Goal: Task Accomplishment & Management: Use online tool/utility

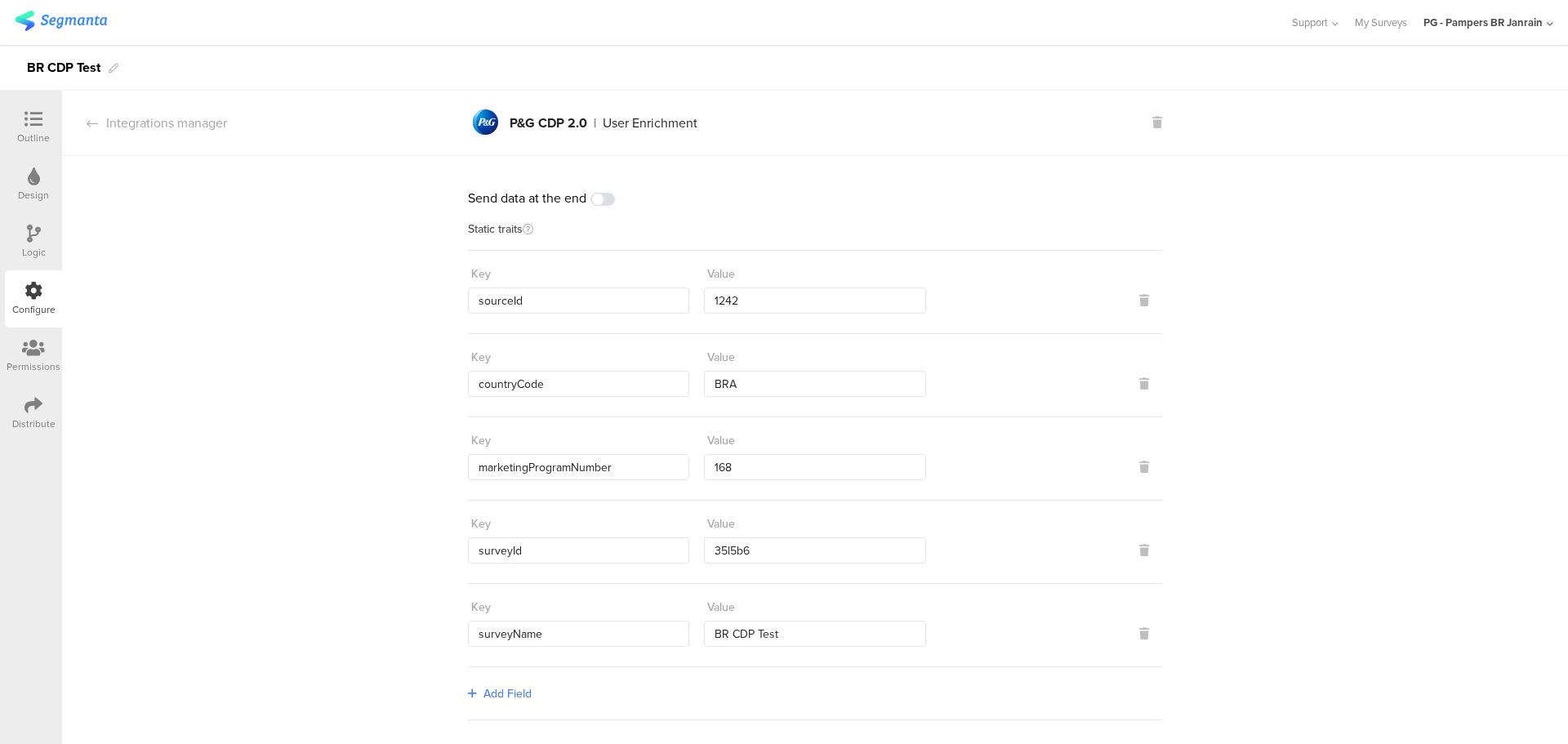
scroll to position [927, 0]
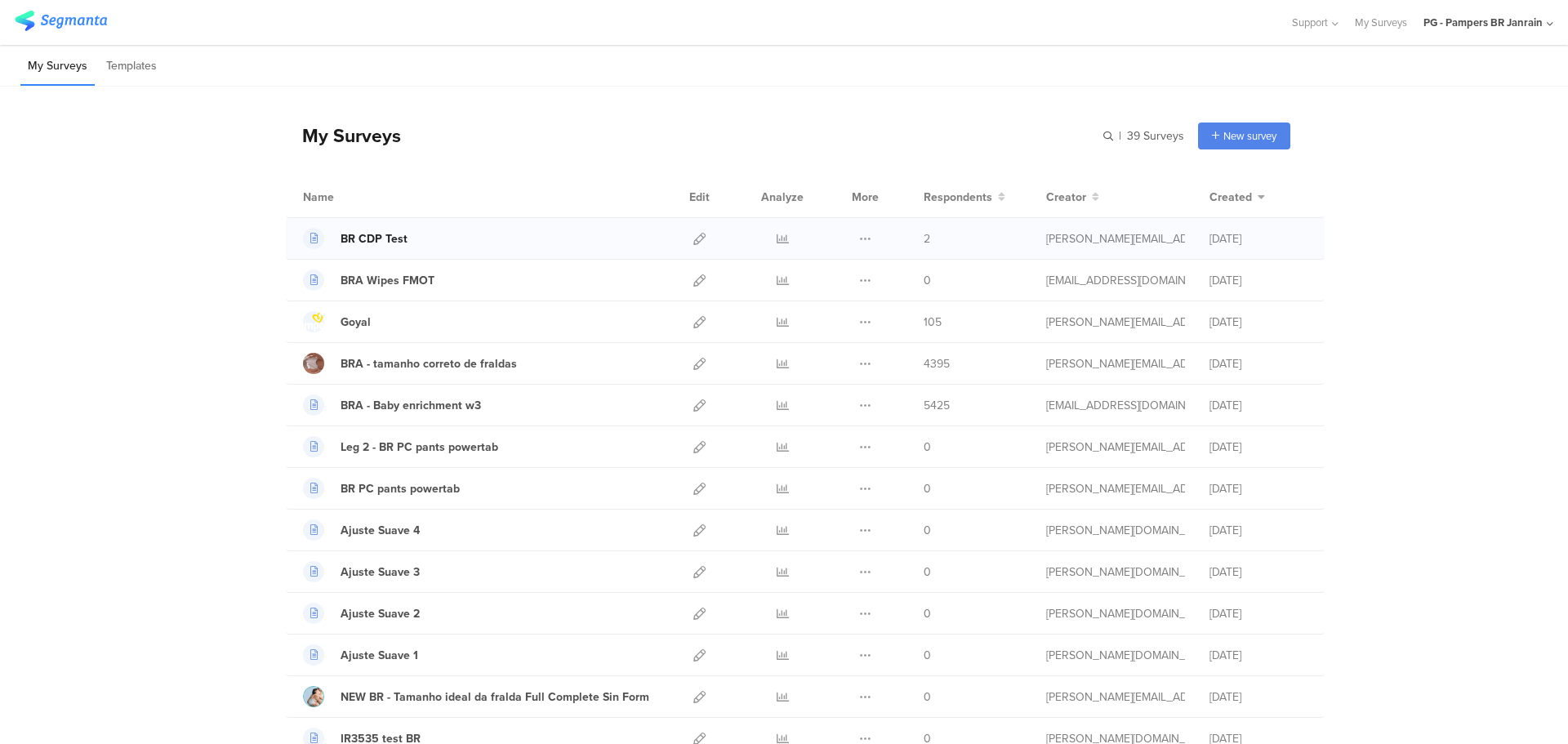
click at [358, 231] on div "BR CDP Test" at bounding box center [373, 239] width 67 height 17
click at [695, 240] on icon at bounding box center [700, 239] width 12 height 12
click at [1546, 29] on div "PG - Pampers BR Janrain" at bounding box center [1489, 23] width 130 height 45
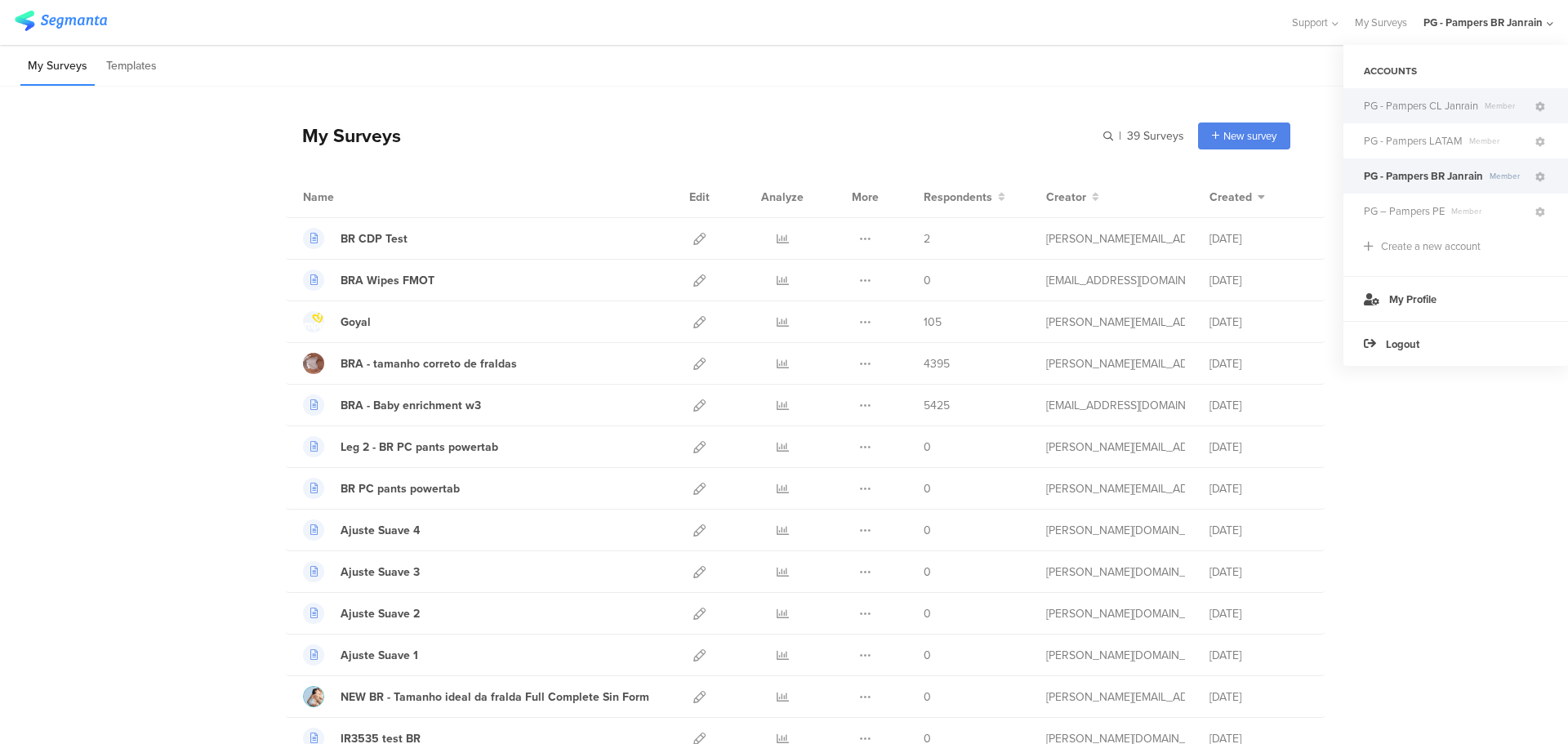
click at [1424, 107] on span "PG - Pampers CL Janrain" at bounding box center [1421, 106] width 115 height 16
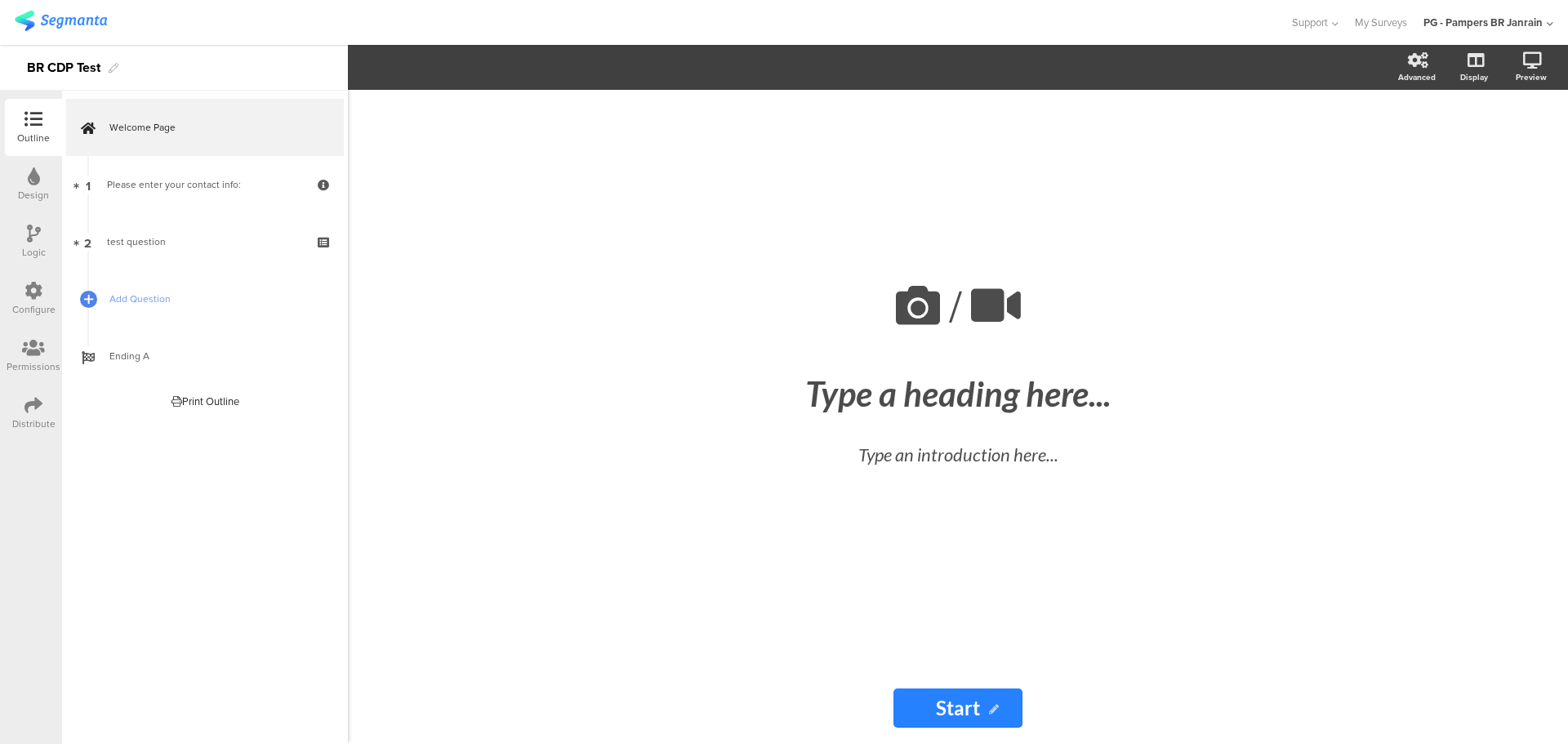
click at [32, 407] on icon at bounding box center [33, 405] width 18 height 18
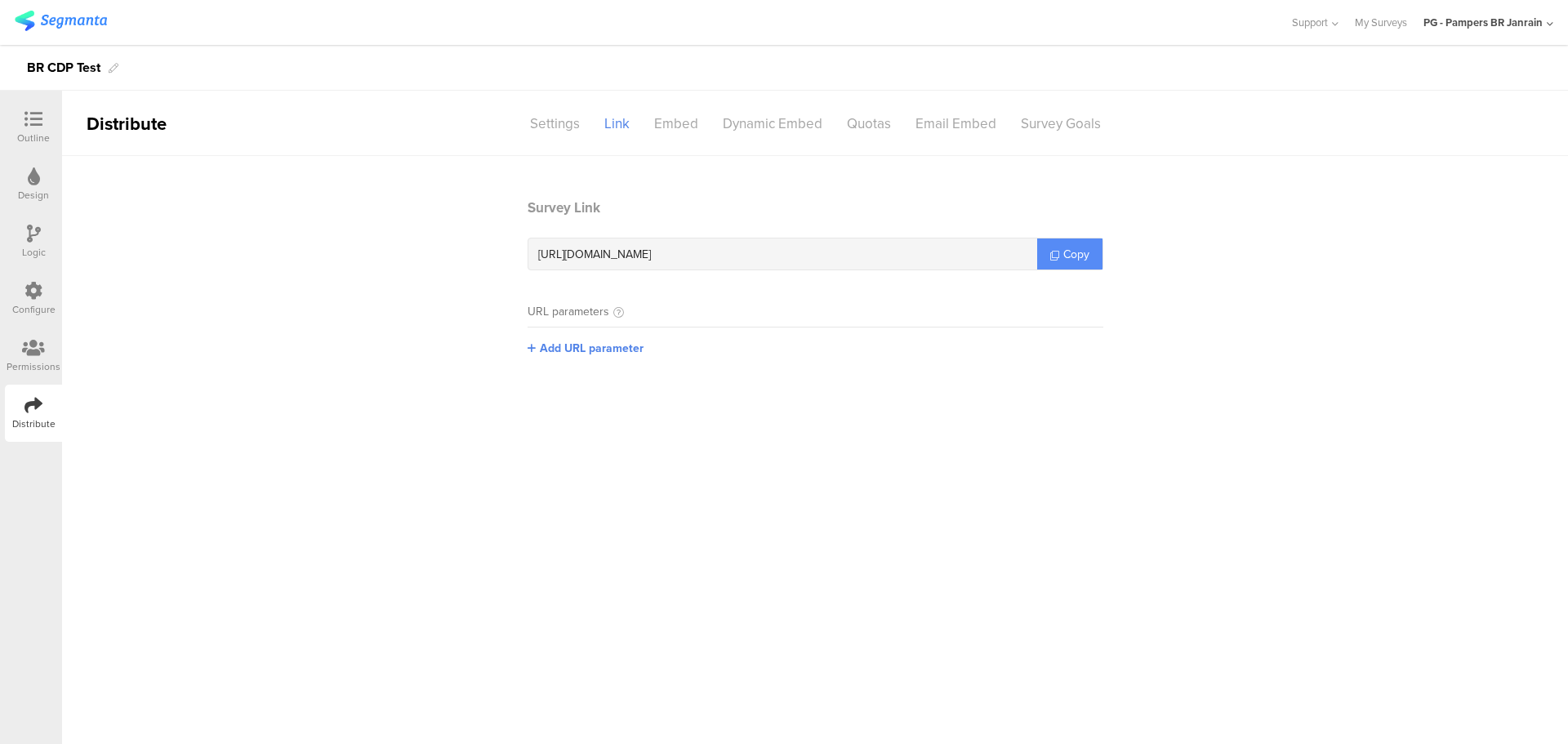
click at [1071, 253] on span "Copy" at bounding box center [1077, 254] width 26 height 17
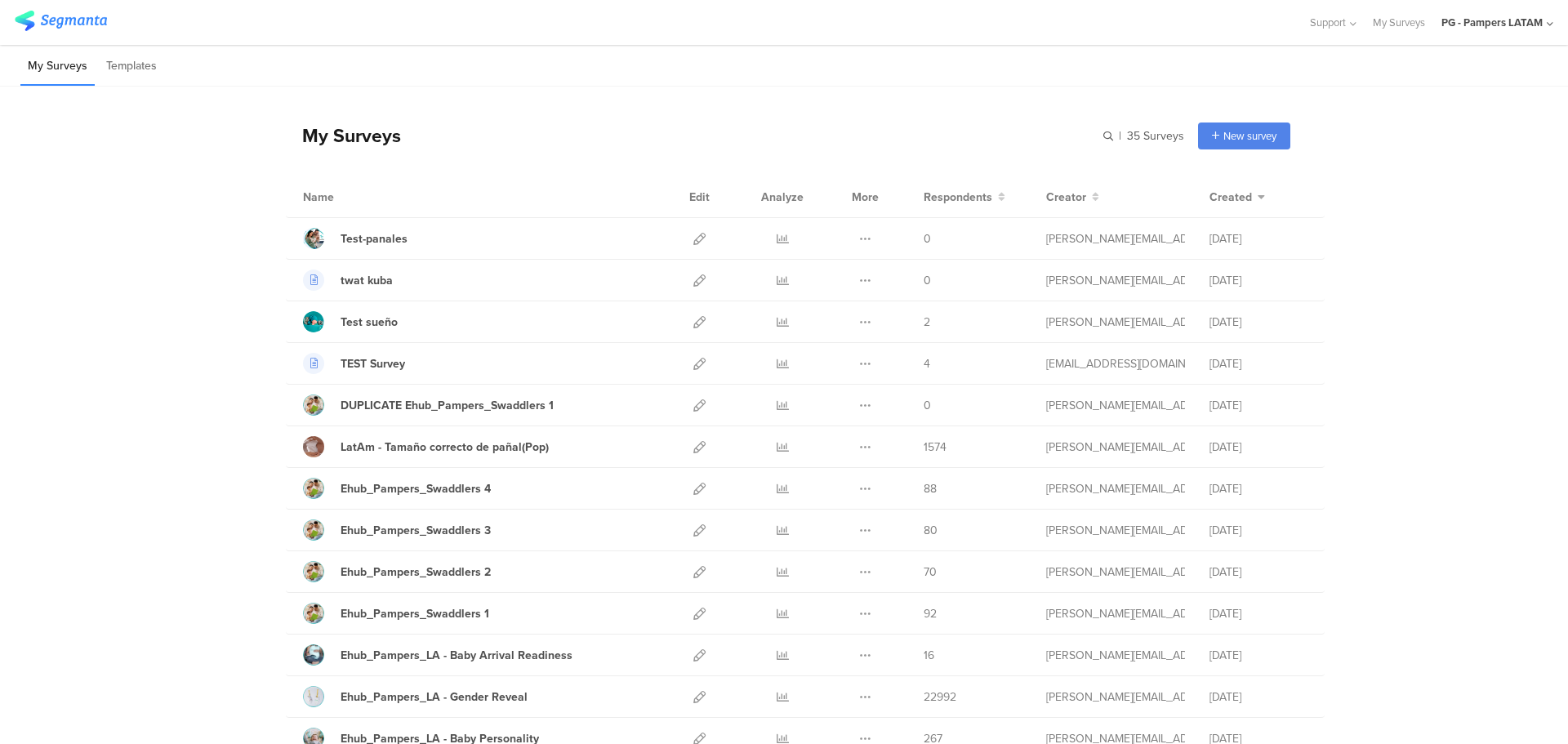
click at [1547, 27] on icon at bounding box center [1551, 24] width 7 height 12
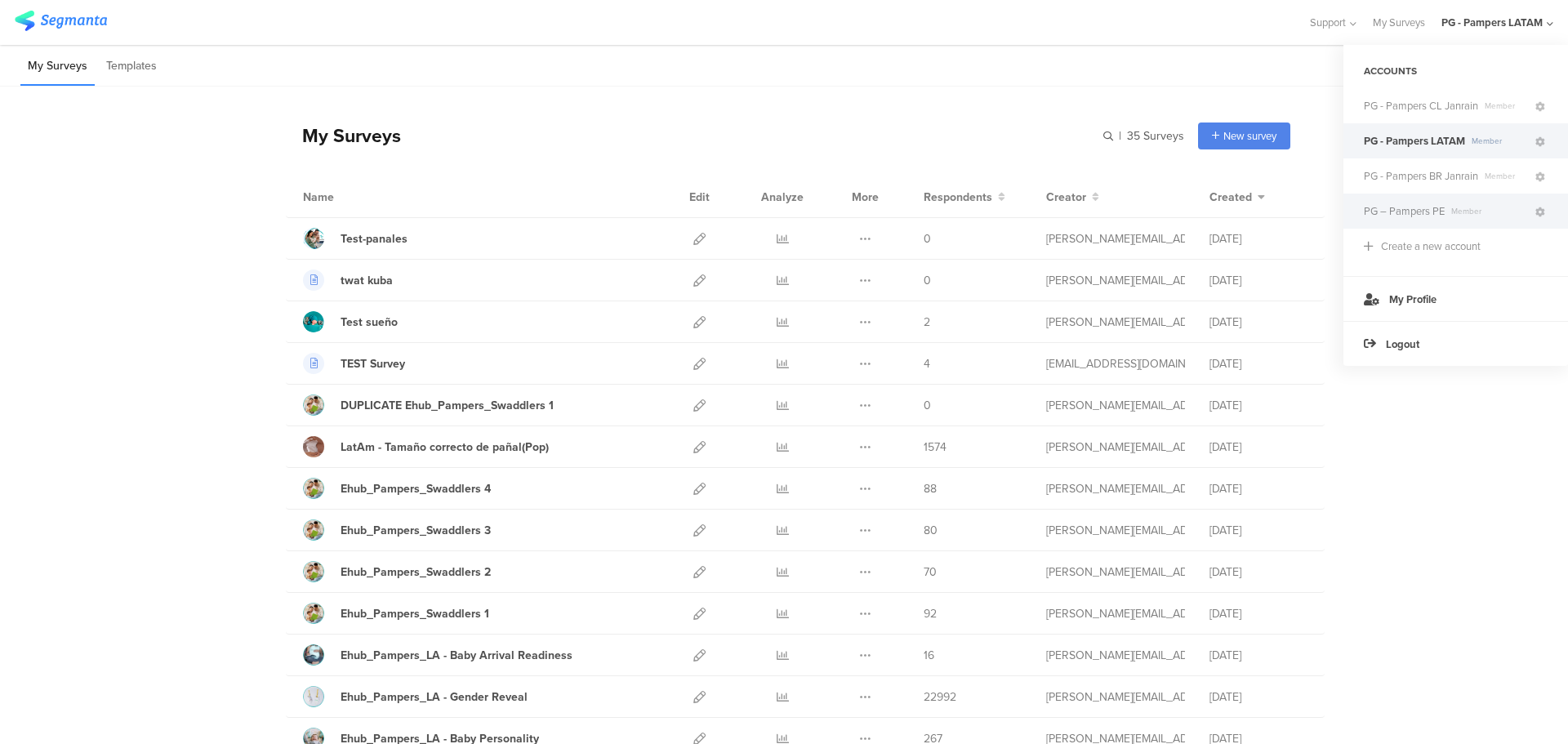
click at [1437, 210] on span "PG – Pampers PE" at bounding box center [1404, 211] width 81 height 16
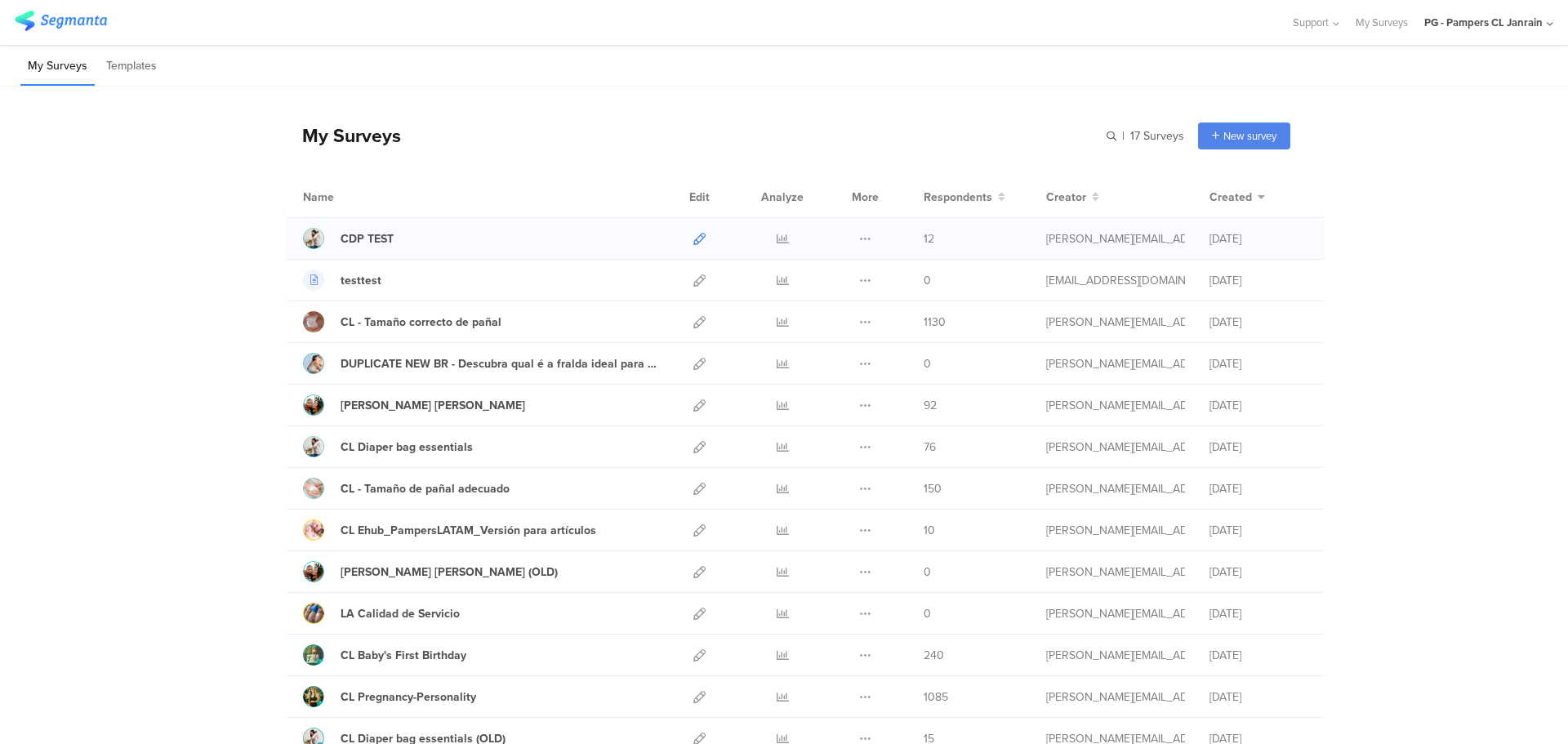
click at [694, 241] on icon at bounding box center [700, 239] width 12 height 12
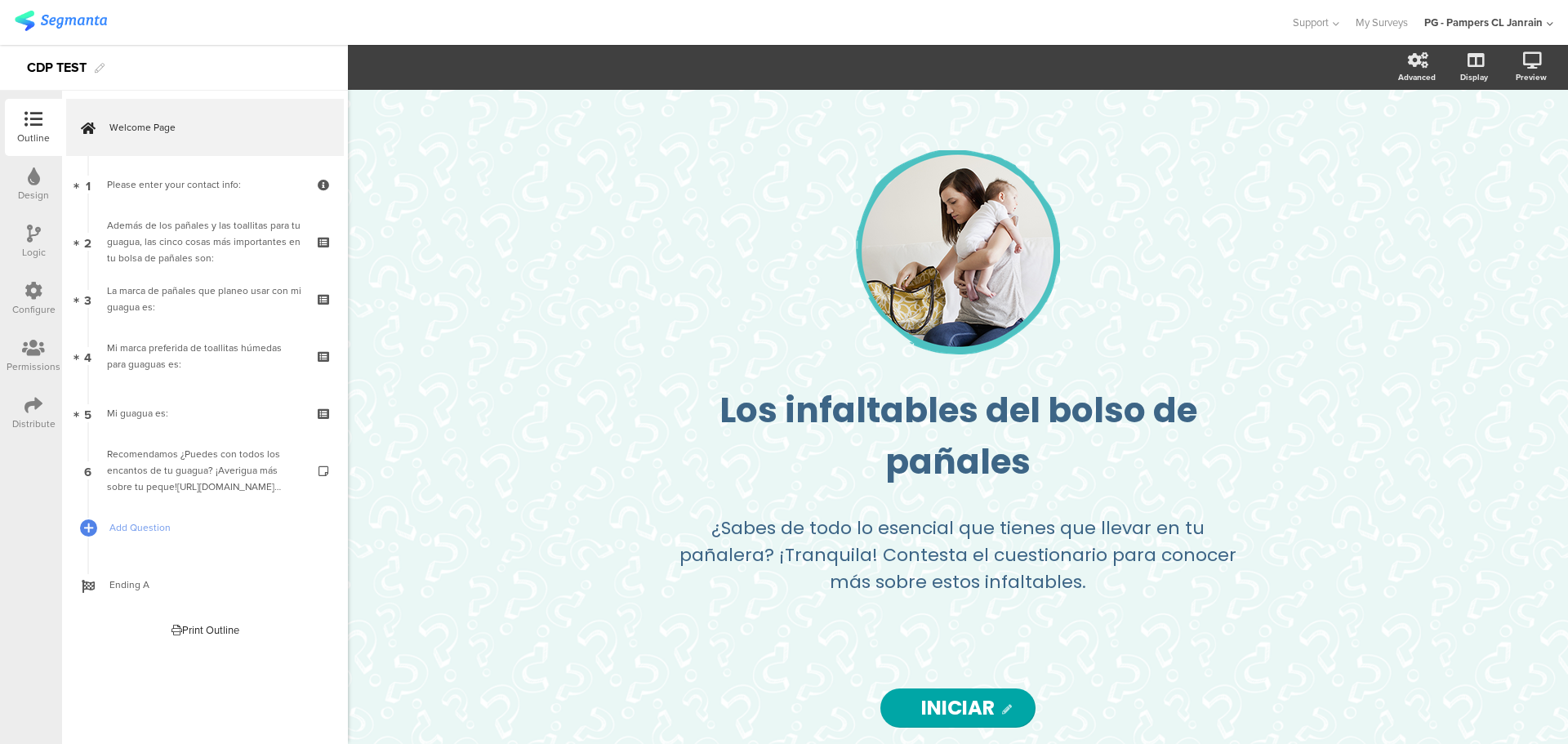
click at [30, 403] on icon at bounding box center [33, 405] width 18 height 18
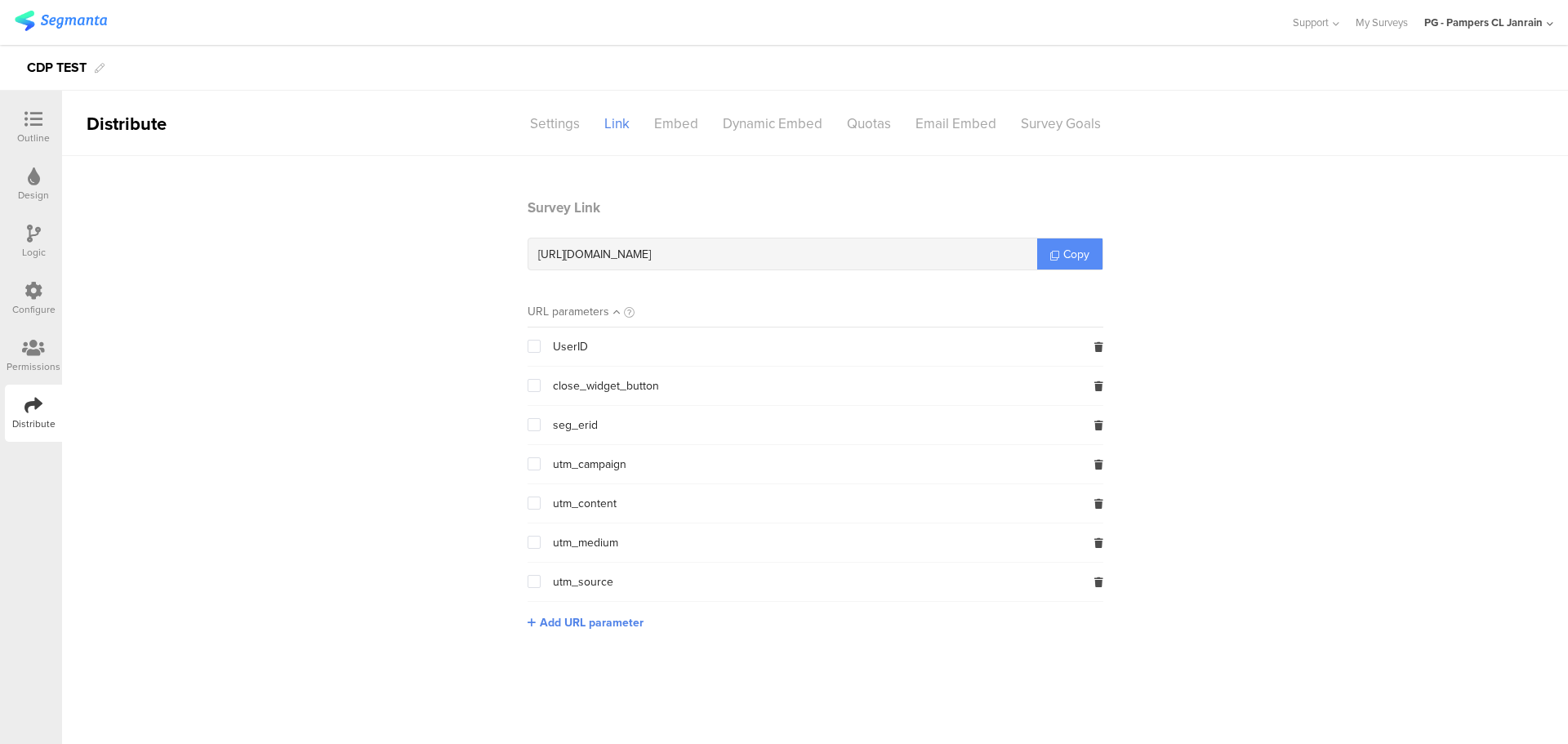
click at [1072, 253] on span "Copy" at bounding box center [1077, 254] width 26 height 17
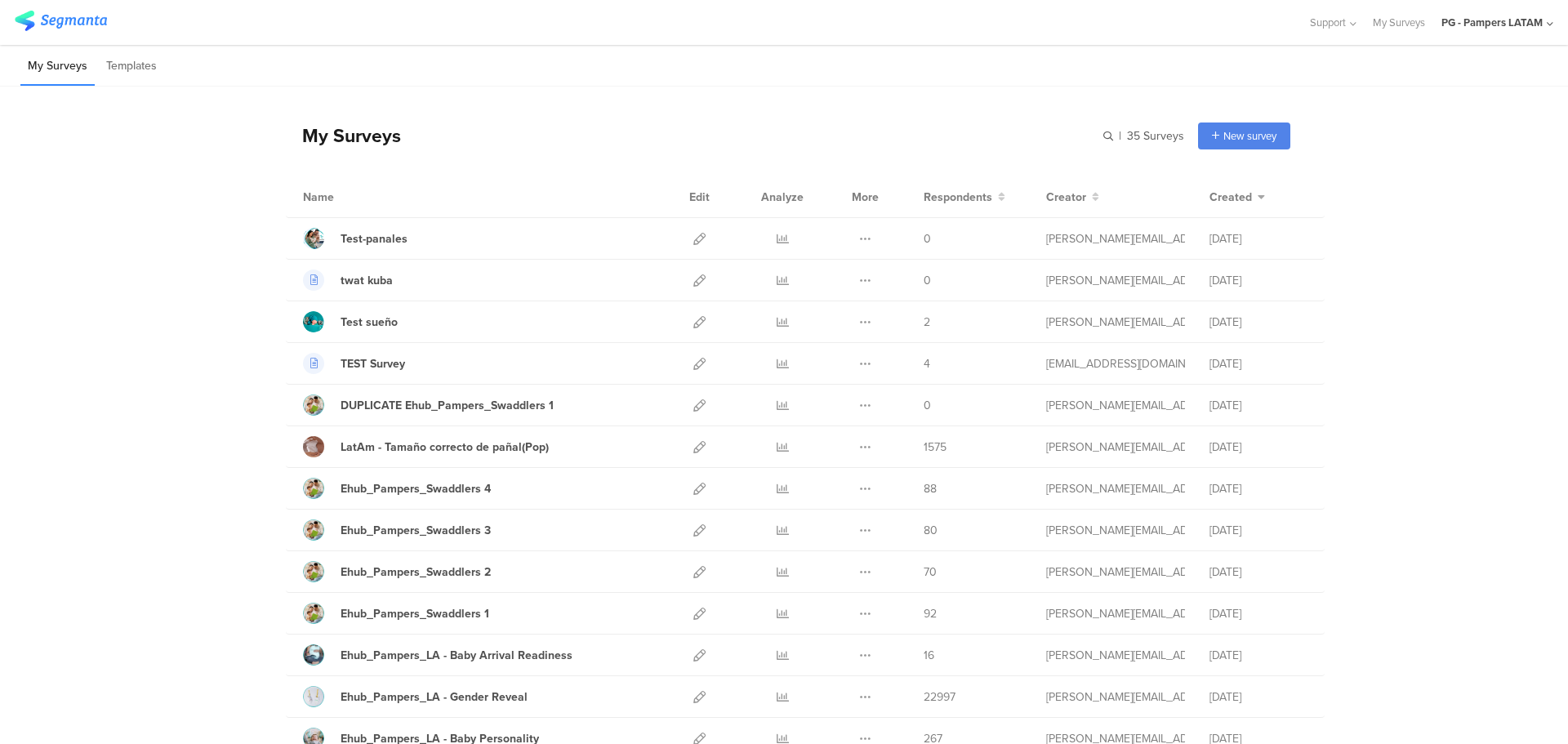
click at [1547, 28] on icon at bounding box center [1551, 24] width 7 height 12
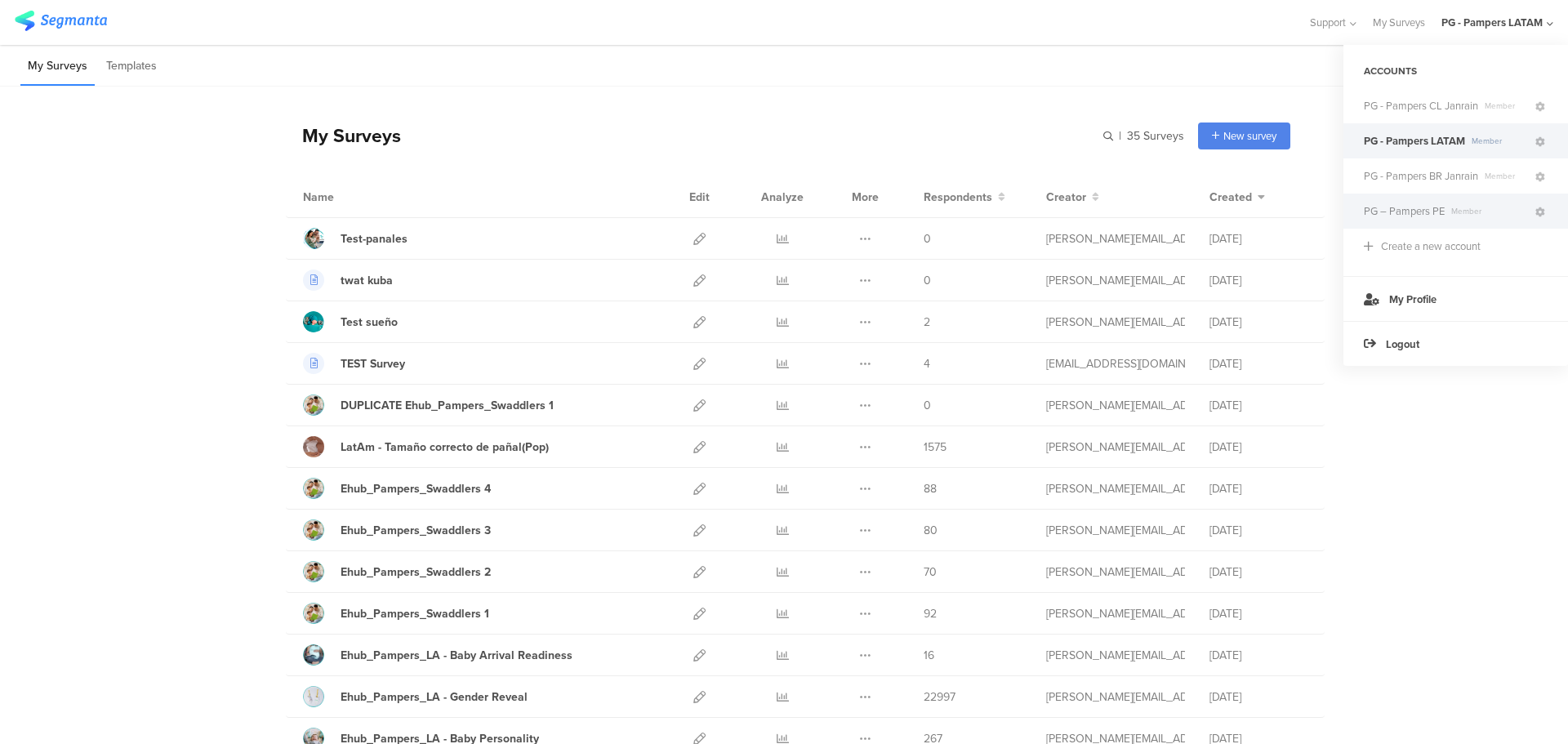
click at [1426, 210] on span "PG – Pampers PE" at bounding box center [1404, 211] width 81 height 16
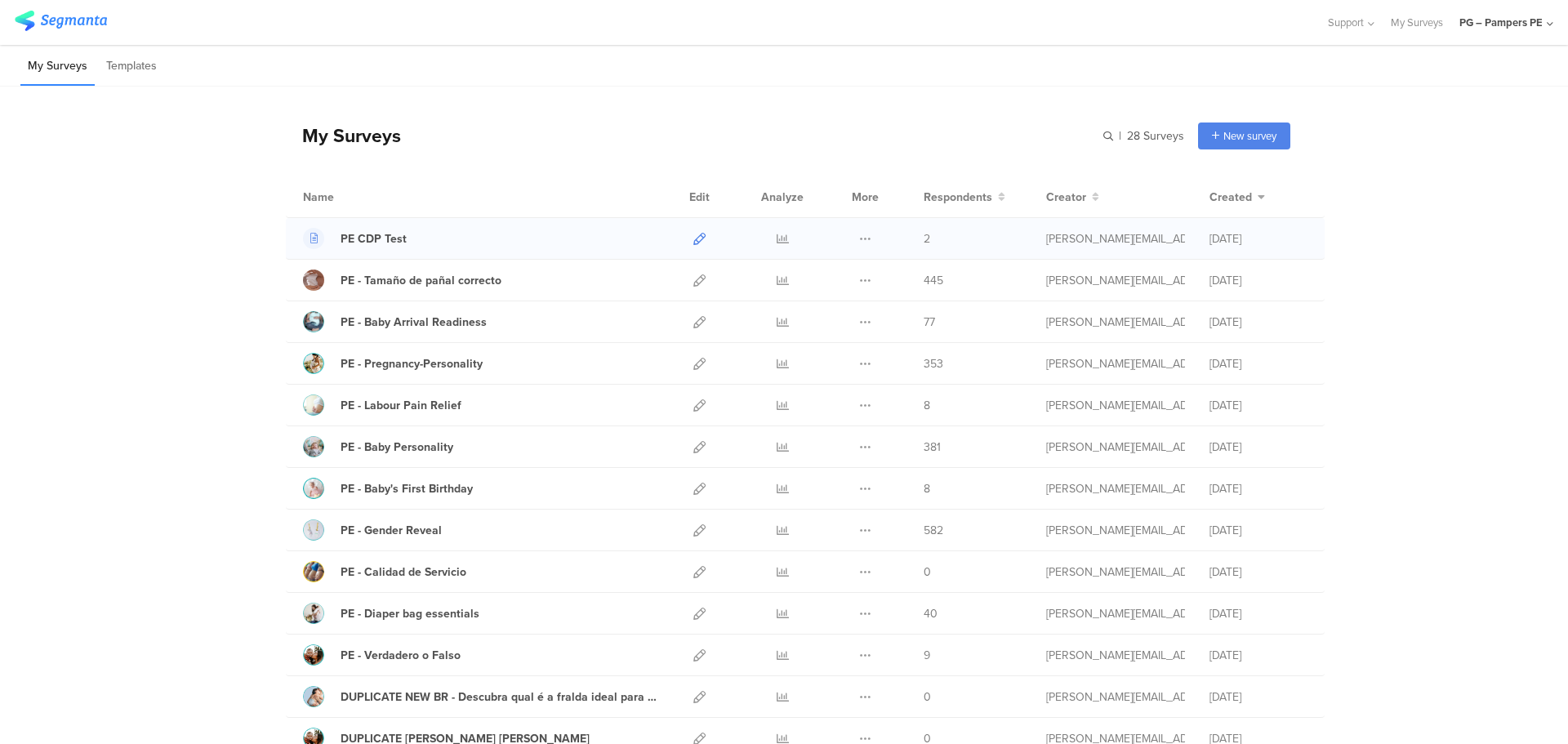
click at [694, 245] on link at bounding box center [700, 238] width 12 height 41
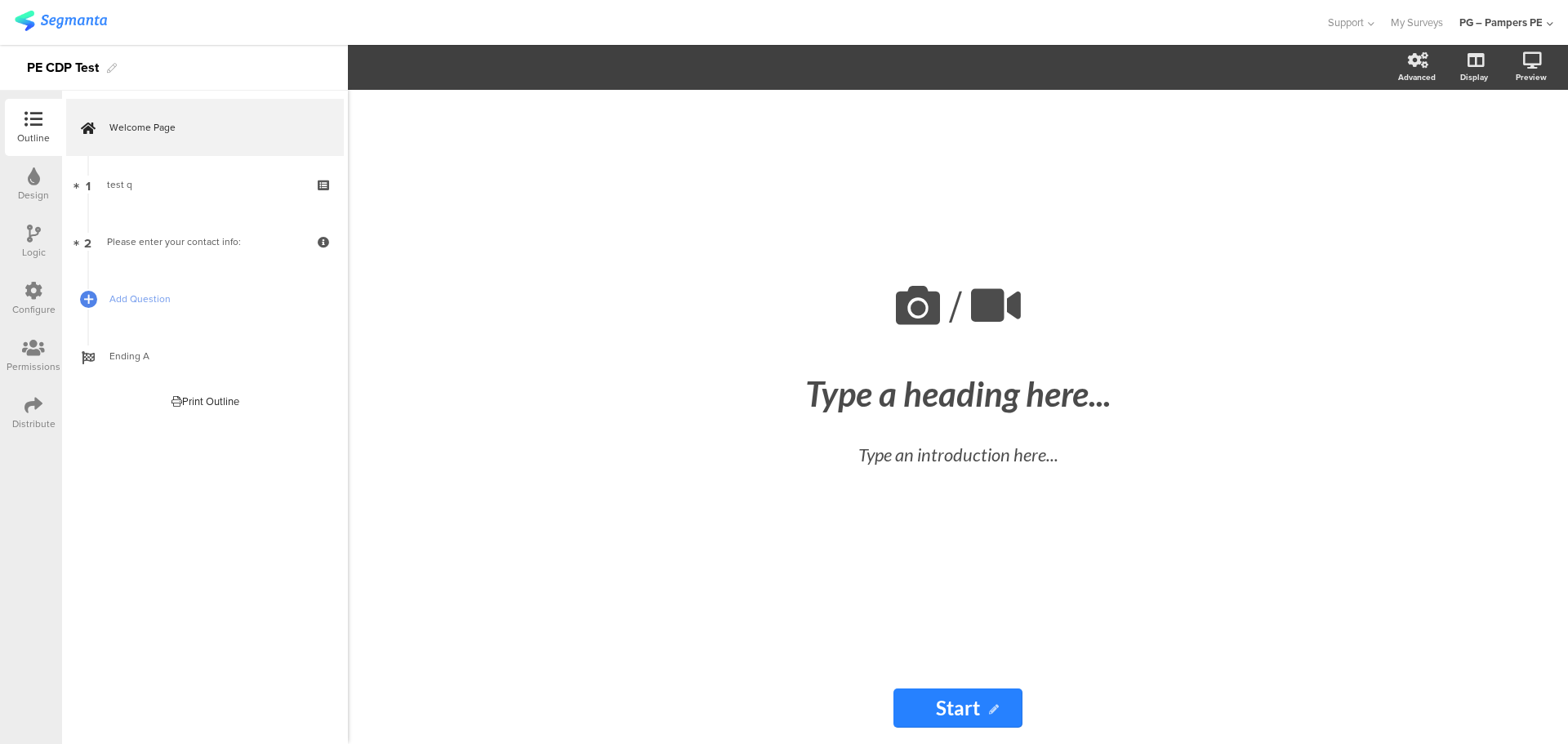
click at [36, 415] on div at bounding box center [33, 406] width 18 height 21
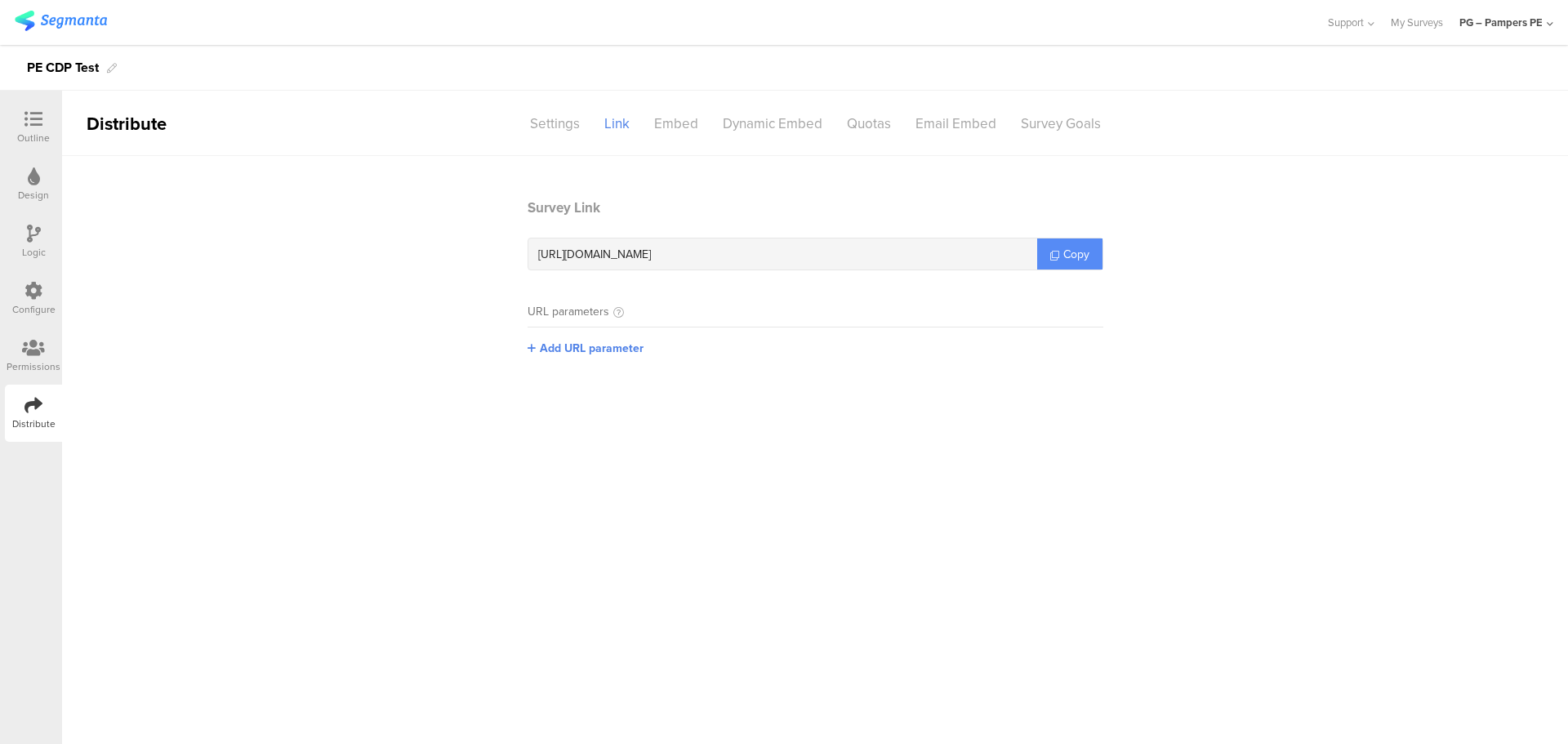
click at [1071, 254] on span "Copy" at bounding box center [1077, 254] width 26 height 17
